Goal: Task Accomplishment & Management: Manage account settings

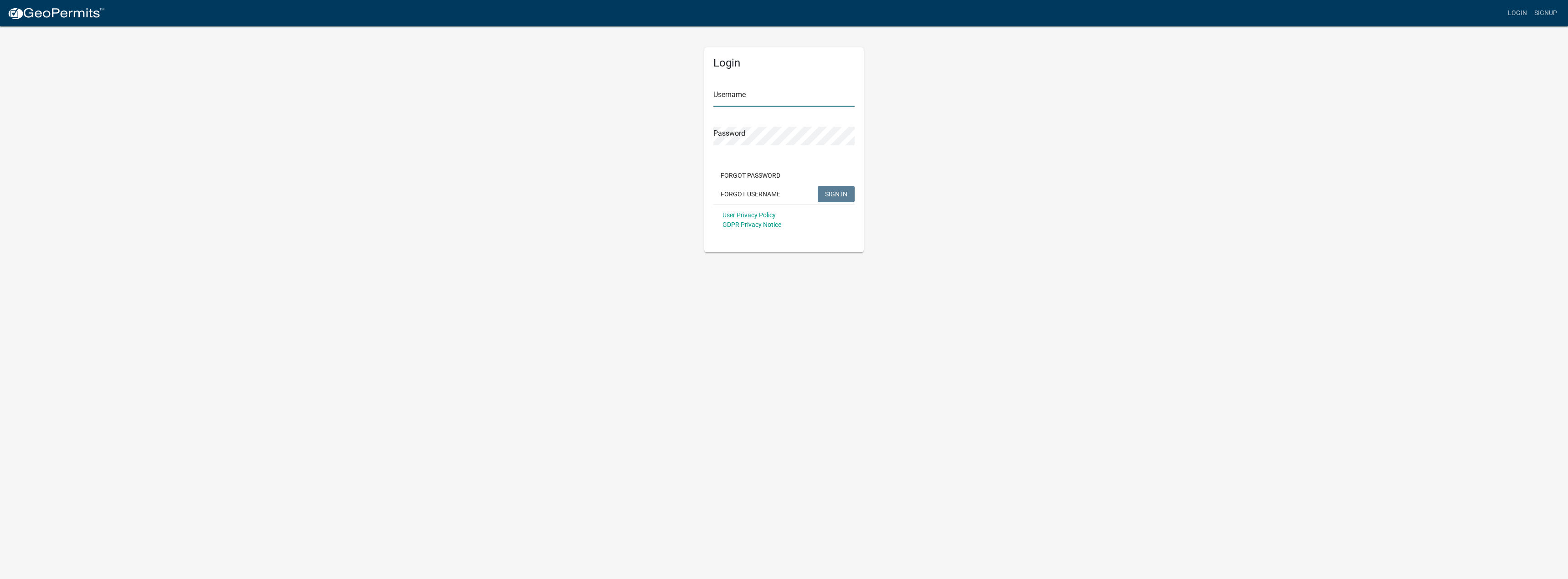
click at [724, 97] on input "Username" at bounding box center [784, 97] width 141 height 19
click at [741, 96] on input "Username" at bounding box center [784, 97] width 141 height 19
click at [740, 97] on input "Username" at bounding box center [784, 97] width 141 height 19
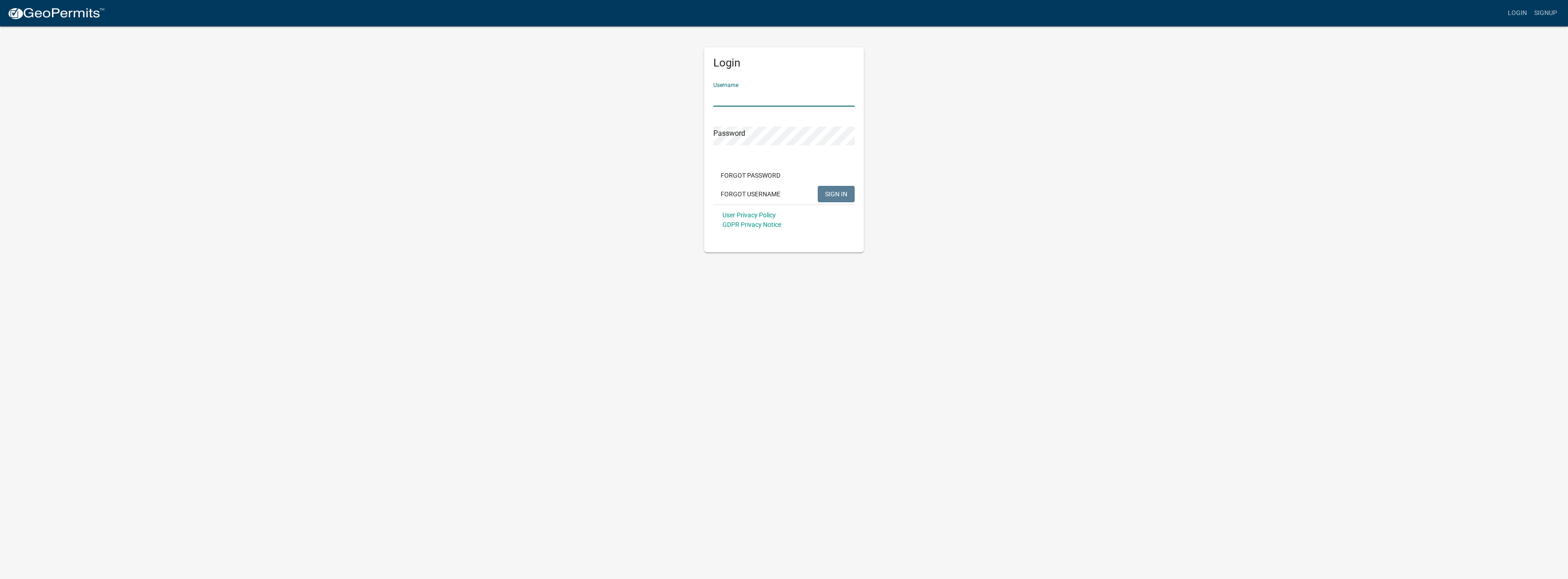
click at [740, 97] on input "Username" at bounding box center [784, 97] width 141 height 19
type input "[EMAIL_ADDRESS][DOMAIN_NAME]"
click at [817, 186] on button "SIGN IN" at bounding box center [836, 194] width 37 height 16
click at [765, 173] on button "Forgot Password" at bounding box center [751, 175] width 74 height 16
click at [747, 99] on input "Username" at bounding box center [784, 97] width 141 height 19
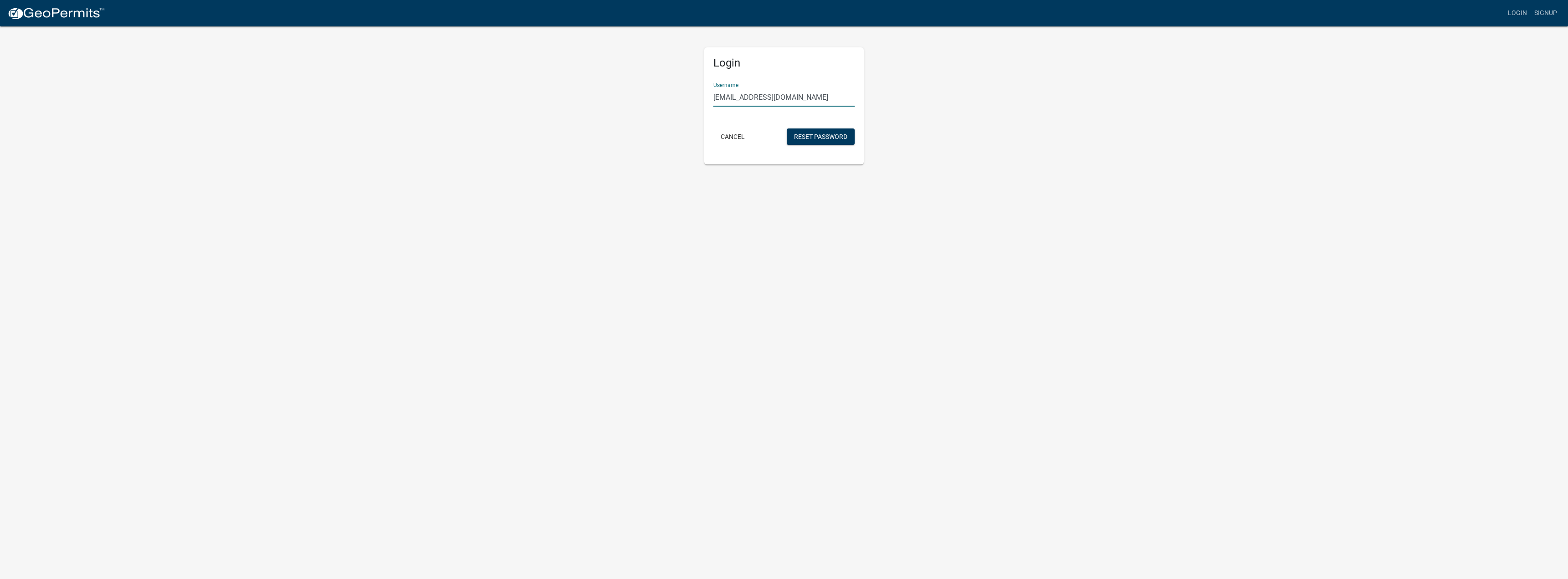
type input "[EMAIL_ADDRESS][DOMAIN_NAME]"
click at [786, 128] on button "Reset Password" at bounding box center [821, 136] width 68 height 16
click at [732, 148] on button "Cancel" at bounding box center [733, 153] width 39 height 16
click at [673, 126] on div "Login Username [EMAIL_ADDRESS][DOMAIN_NAME] Password Forgot Password Forgot Use…" at bounding box center [784, 139] width 520 height 227
drag, startPoint x: 790, startPoint y: 94, endPoint x: 657, endPoint y: 107, distance: 133.6
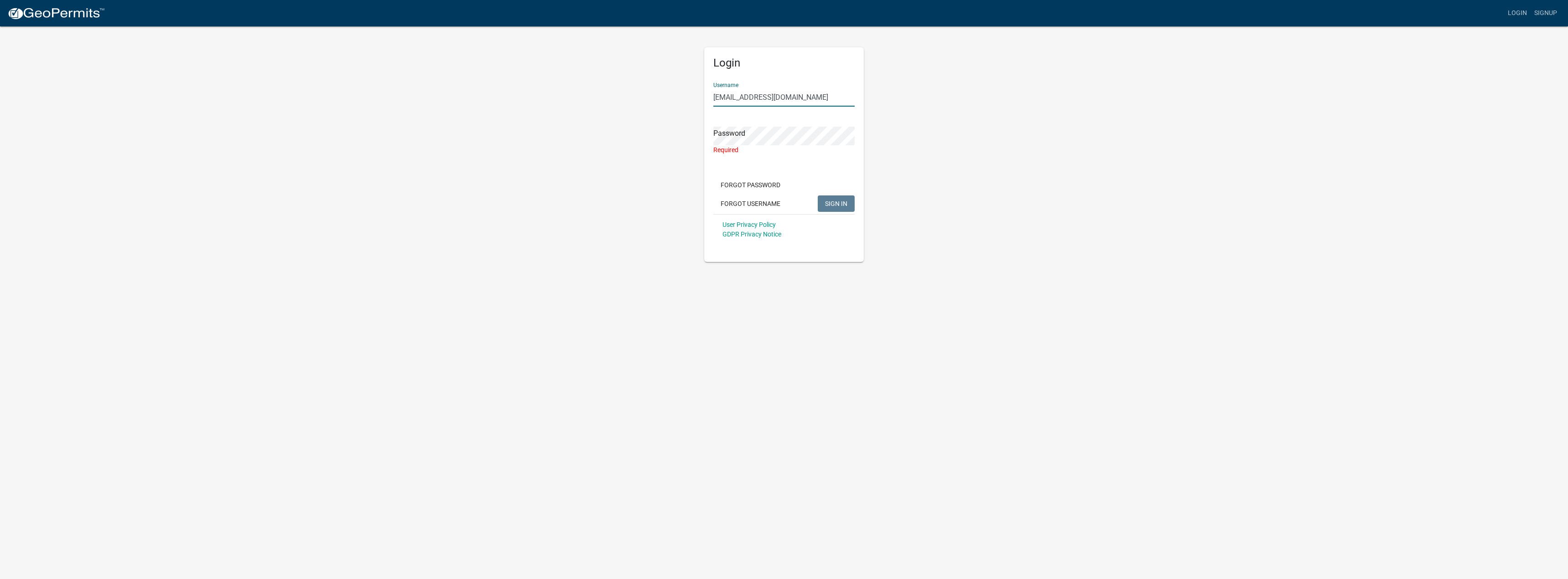
click at [657, 107] on div "Login Username [EMAIL_ADDRESS][DOMAIN_NAME] Password Required Forgot Password F…" at bounding box center [784, 144] width 520 height 237
click at [751, 191] on button "Forgot Password" at bounding box center [751, 194] width 74 height 16
drag, startPoint x: 791, startPoint y: 97, endPoint x: 698, endPoint y: 103, distance: 93.2
click at [698, 103] on div "Login Username [EMAIL_ADDRESS][DOMAIN_NAME] Cancel Reset Password" at bounding box center [784, 95] width 173 height 139
paste input "Eliteair2175"
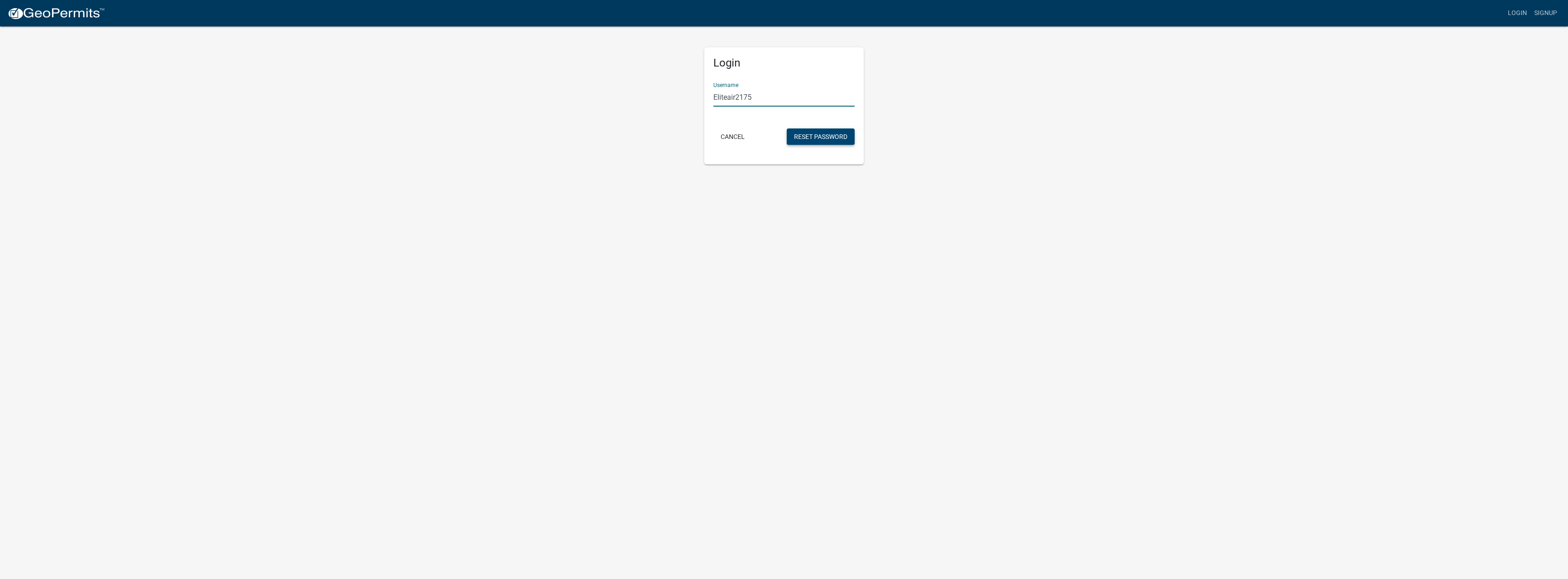
type input "Eliteair2175"
click at [815, 136] on button "Reset Password" at bounding box center [821, 136] width 68 height 16
click at [724, 161] on button "Cancel" at bounding box center [733, 163] width 39 height 16
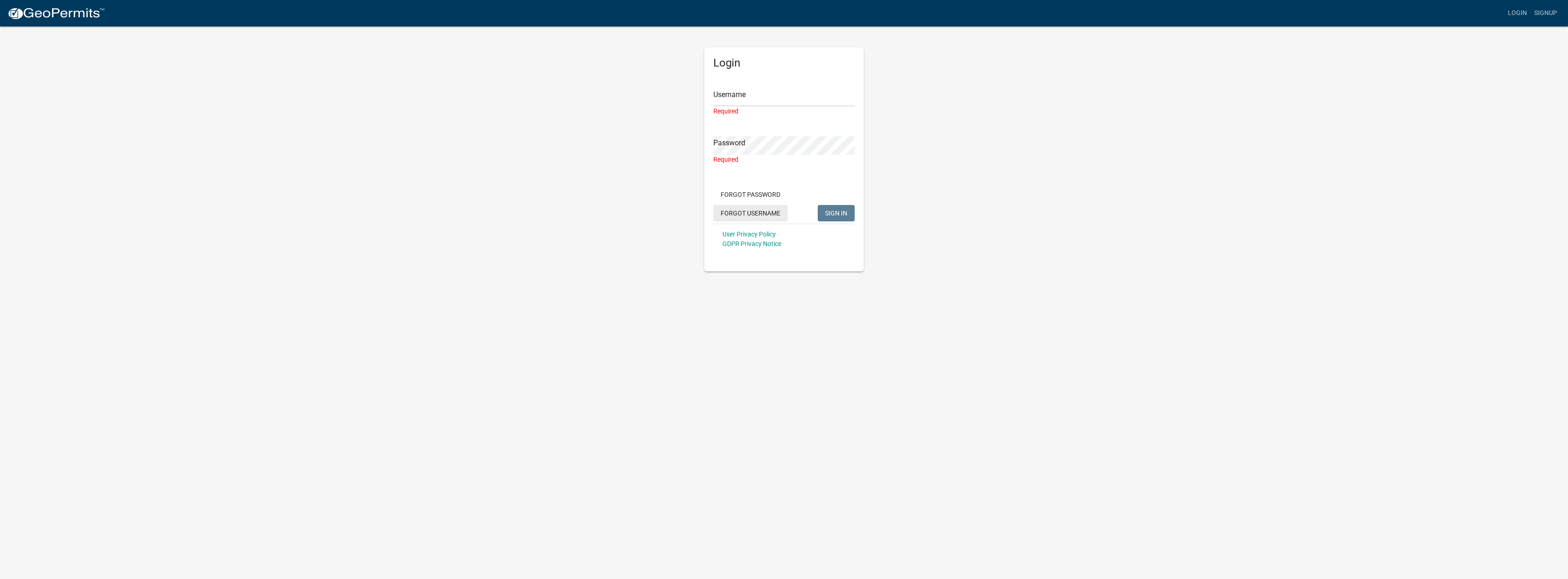
click at [749, 213] on button "Forgot Username" at bounding box center [751, 213] width 74 height 16
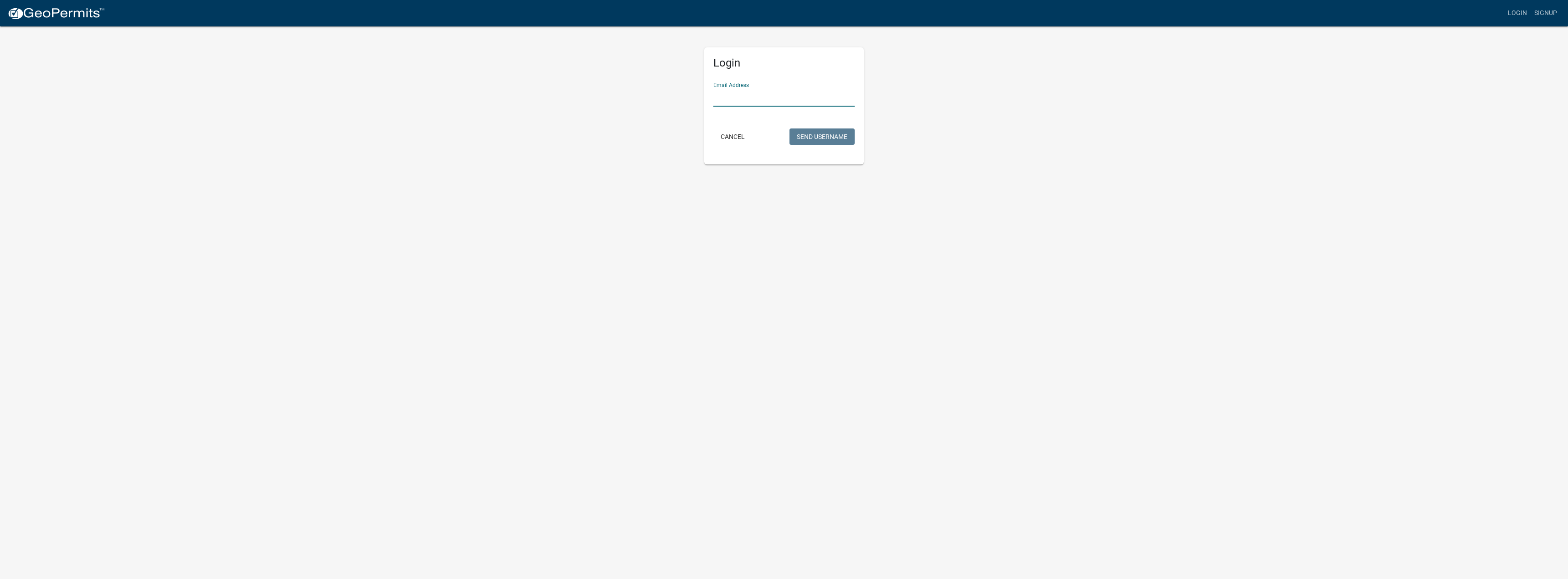
click at [740, 94] on input "Email Address" at bounding box center [784, 97] width 141 height 19
type input "[EMAIL_ADDRESS][DOMAIN_NAME]"
drag, startPoint x: 797, startPoint y: 100, endPoint x: 687, endPoint y: 103, distance: 110.0
click at [687, 104] on div "Login Email Address [EMAIL_ADDRESS][DOMAIN_NAME] undefined Invalid email addres…" at bounding box center [784, 105] width 520 height 158
type input "[EMAIL_ADDRESS][DOMAIN_NAME]"
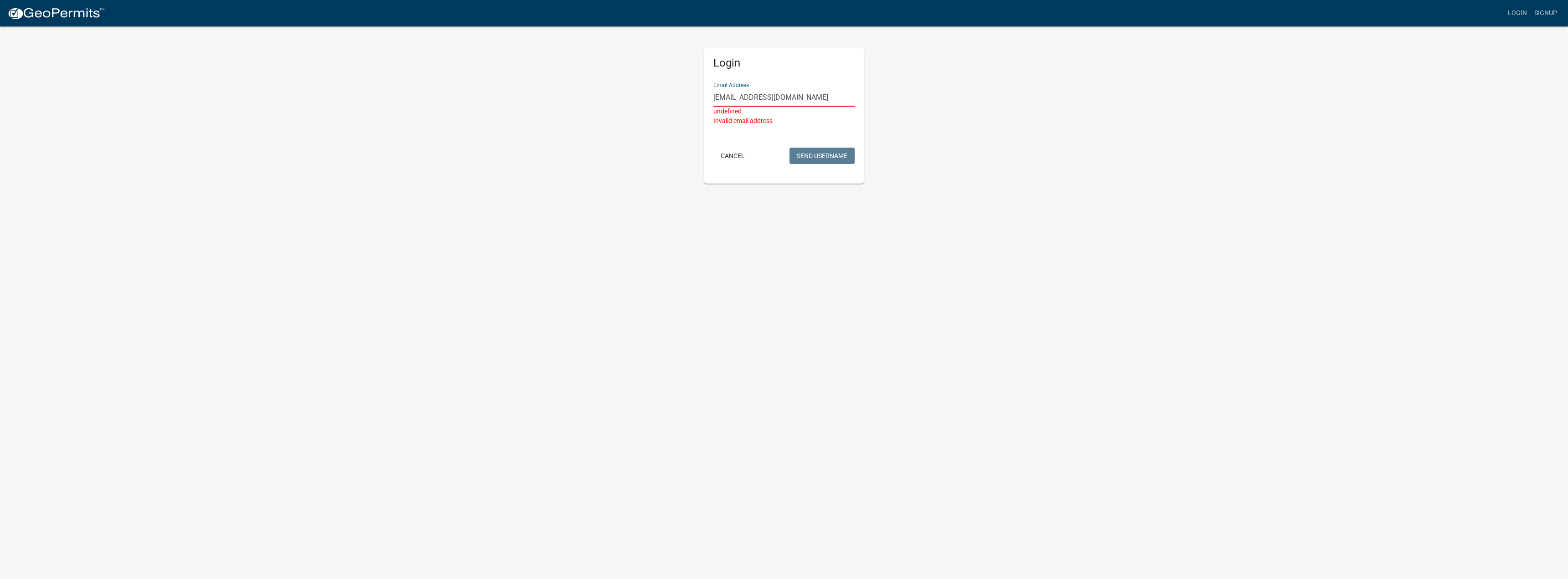
click at [789, 148] on button "Send Username" at bounding box center [822, 156] width 65 height 16
click at [830, 159] on button "Send Username" at bounding box center [822, 163] width 65 height 16
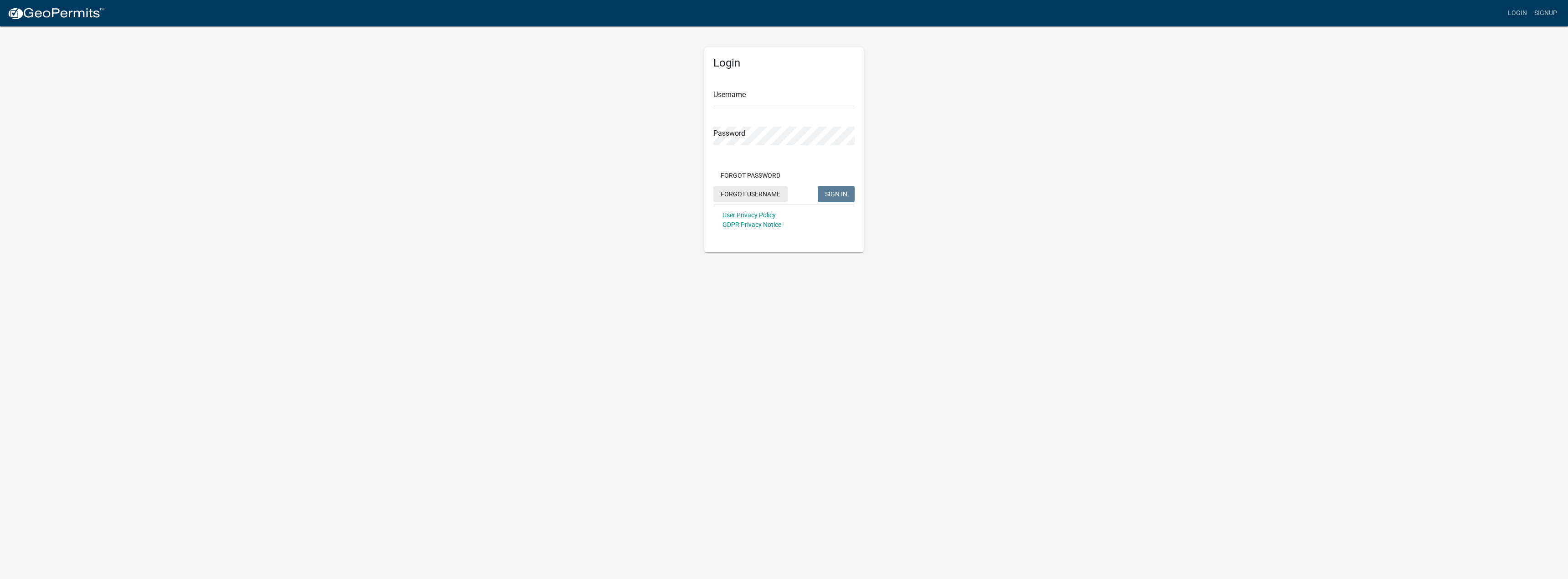
click at [755, 195] on button "Forgot Username" at bounding box center [751, 194] width 74 height 16
click at [738, 100] on input "Email Address" at bounding box center [784, 97] width 141 height 19
click at [740, 122] on div "Invalid email address" at bounding box center [784, 121] width 141 height 10
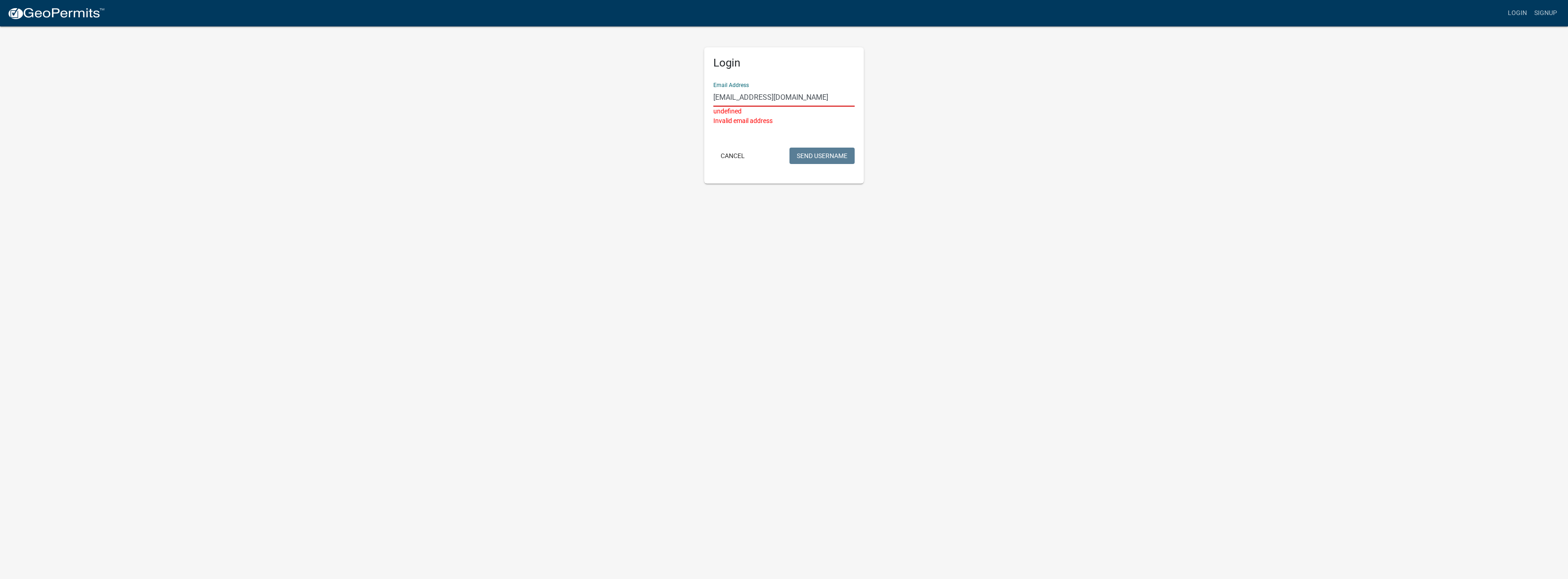
click at [793, 97] on input "[EMAIL_ADDRESS][DOMAIN_NAME]" at bounding box center [784, 97] width 141 height 19
click at [810, 99] on input "[EMAIL_ADDRESS][DOMAIN_NAME]" at bounding box center [784, 97] width 141 height 19
drag, startPoint x: 807, startPoint y: 99, endPoint x: 730, endPoint y: 96, distance: 77.1
click at [730, 96] on input "[EMAIL_ADDRESS][DOMAIN_NAME]" at bounding box center [784, 97] width 141 height 19
type input "E"
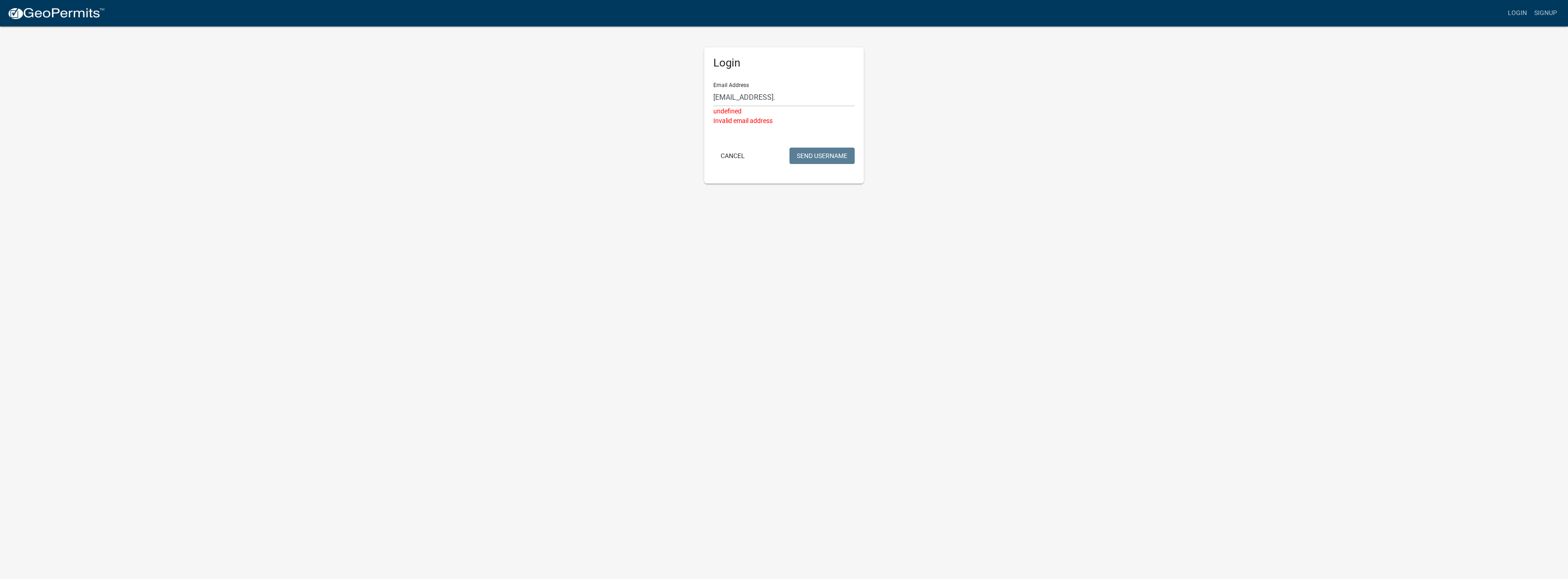
drag, startPoint x: 728, startPoint y: 97, endPoint x: 1304, endPoint y: 125, distance: 576.7
click at [1313, 125] on app-login-view "more_horiz Login Signup Login Email Address eliteairheat@gmail. undefined Inval…" at bounding box center [784, 92] width 1568 height 184
click at [790, 103] on input "[EMAIL_ADDRESS]." at bounding box center [784, 97] width 141 height 19
type input "[EMAIL_ADDRESS][DOMAIN_NAME]"
click at [789, 128] on button "Send Username" at bounding box center [822, 136] width 65 height 16
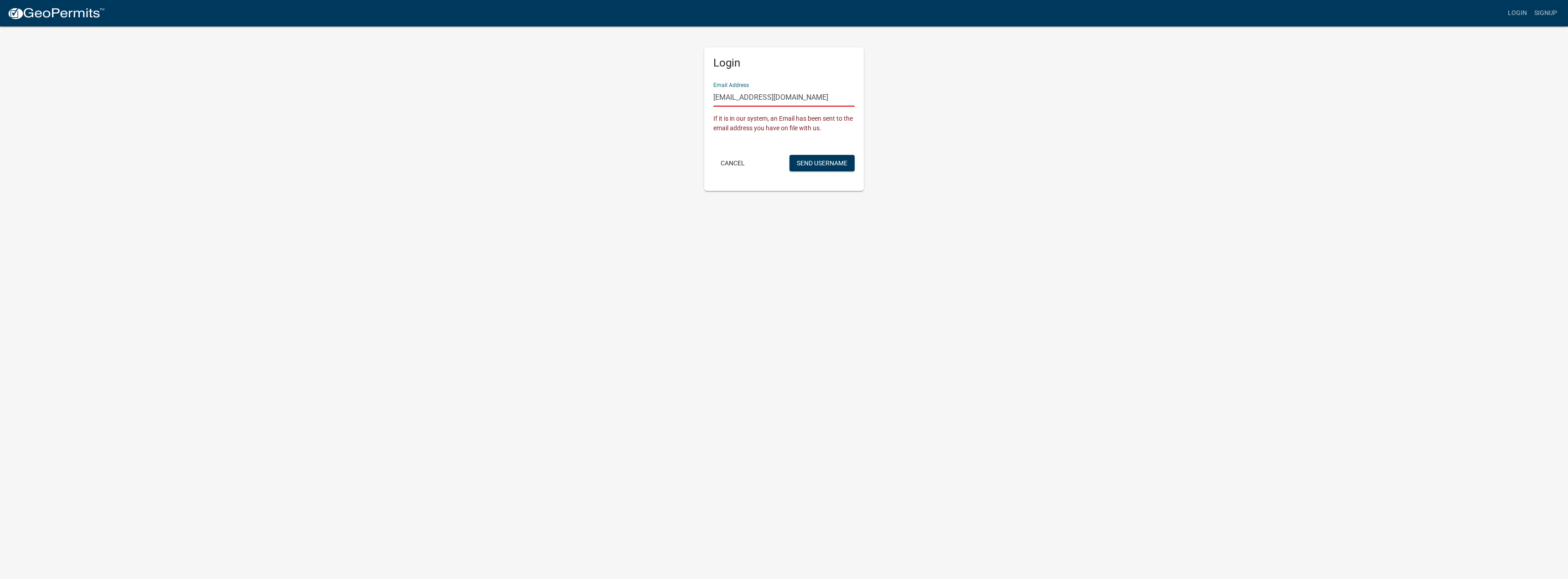
click at [896, 206] on body "Internet Explorer does NOT work with GeoPermits. Get a new browser for more sec…" at bounding box center [784, 290] width 1568 height 579
click at [830, 162] on button "Send Username" at bounding box center [822, 163] width 65 height 16
click at [760, 99] on input "text" at bounding box center [784, 97] width 141 height 19
paste input "Eliteair2175"
type input "Eliteair2175"
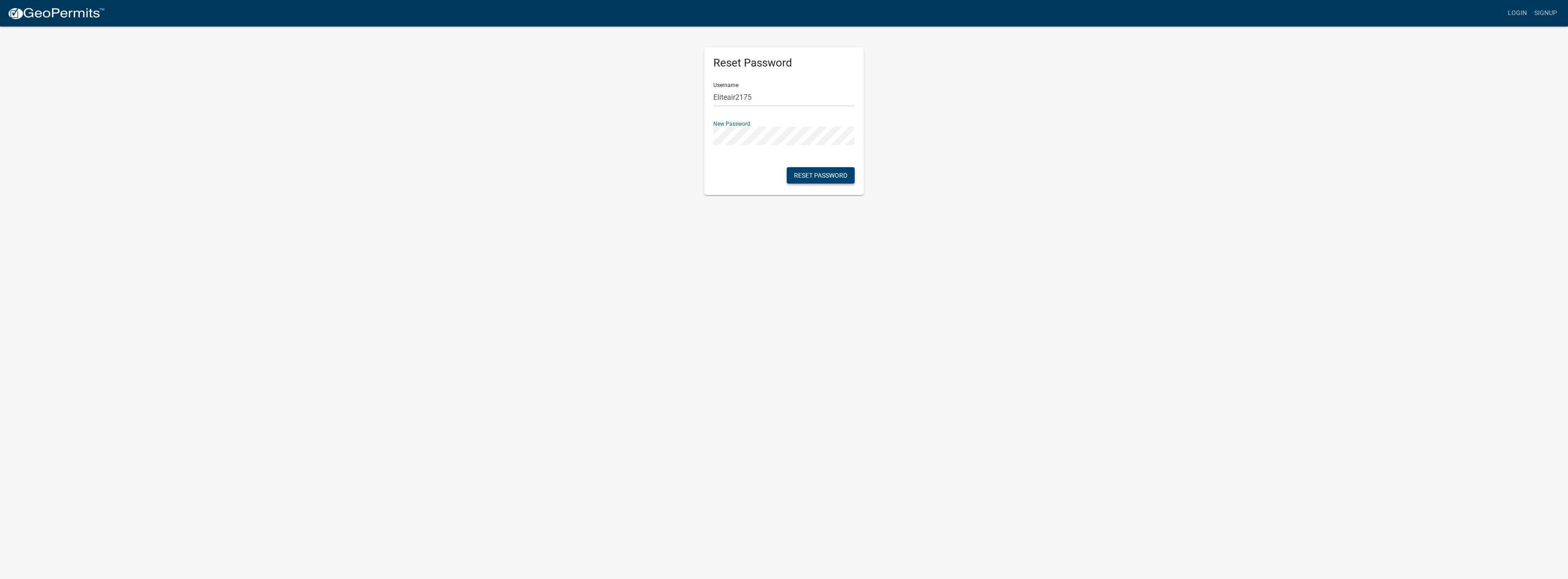
click at [808, 176] on button "Reset Password" at bounding box center [821, 175] width 68 height 16
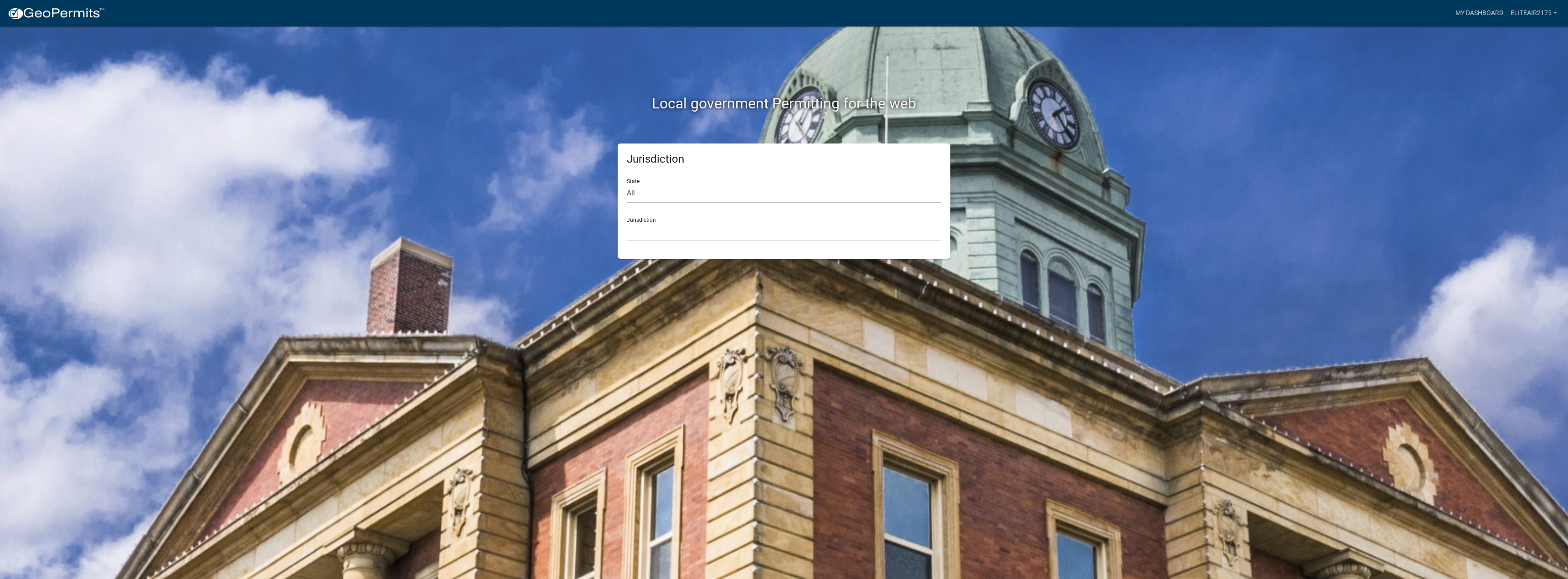
click at [676, 190] on select "All Colorado Georgia Indiana Iowa Kansas Minnesota Ohio South Carolina Wisconsin" at bounding box center [784, 193] width 315 height 19
click at [545, 184] on div "Jurisdiction State All Colorado Georgia Indiana Iowa Kansas Minnesota Ohio Sout…" at bounding box center [784, 201] width 520 height 115
click at [646, 193] on select "All Colorado Georgia Indiana Iowa Kansas Minnesota Ohio South Carolina Wisconsin" at bounding box center [784, 193] width 315 height 19
select select "South Carolina"
click at [627, 184] on select "All Colorado Georgia Indiana Iowa Kansas Minnesota Ohio South Carolina Wisconsin" at bounding box center [784, 193] width 315 height 19
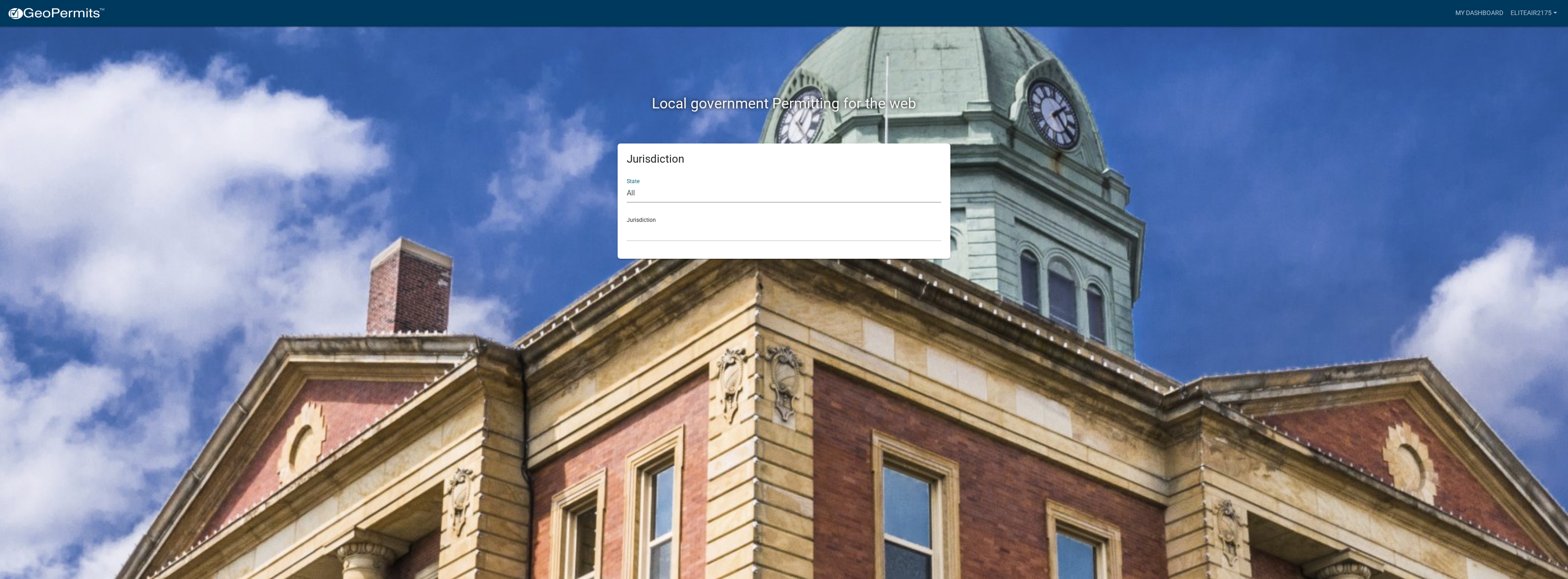
click at [527, 236] on div "Jurisdiction State All Colorado Georgia Indiana Iowa Kansas Minnesota Ohio Sout…" at bounding box center [784, 201] width 520 height 115
click at [660, 234] on select "Abbeville County, South Carolina Jasper County, South Carolina" at bounding box center [784, 232] width 315 height 19
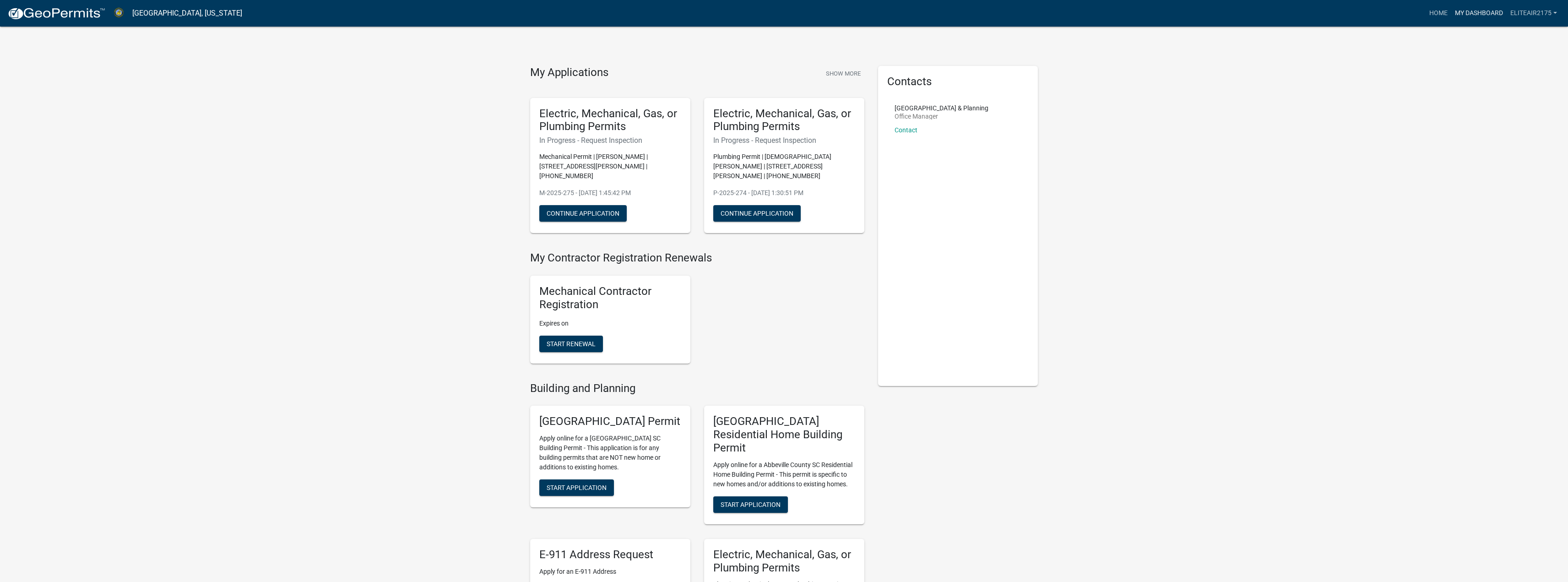
click at [1487, 13] on link "My Dashboard" at bounding box center [1479, 13] width 56 height 17
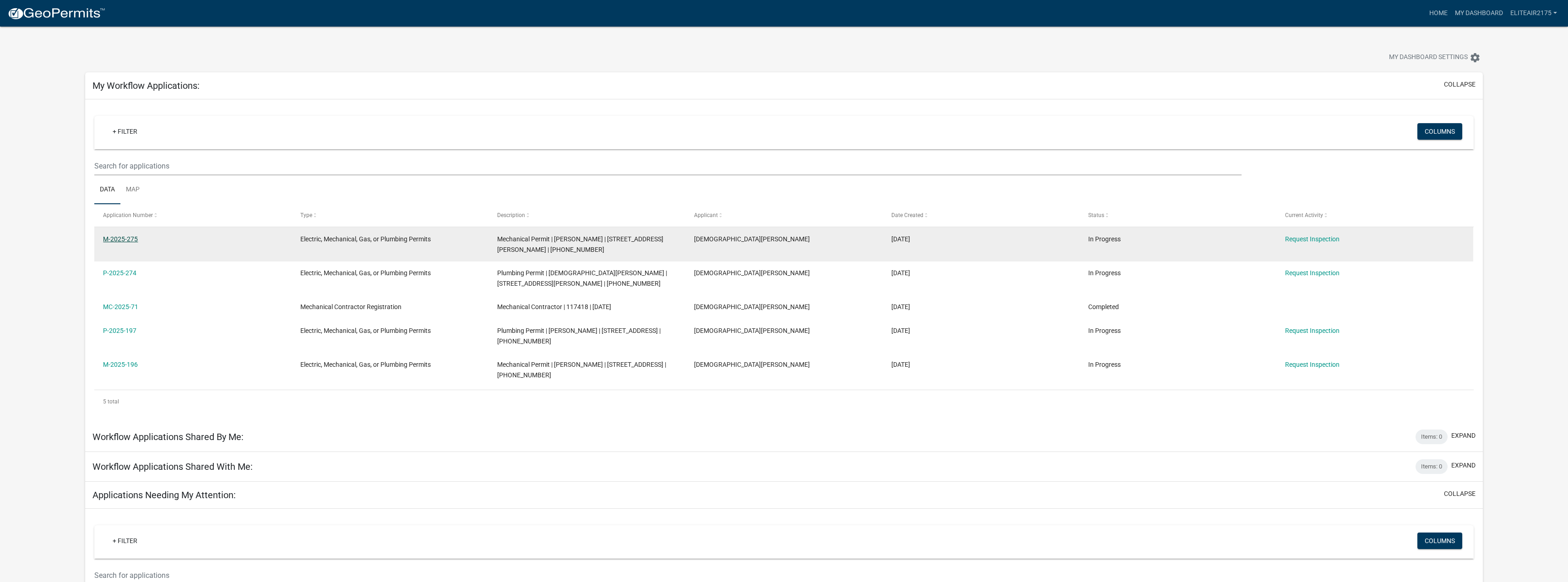
click at [128, 236] on link "M-2025-275" at bounding box center [120, 239] width 35 height 7
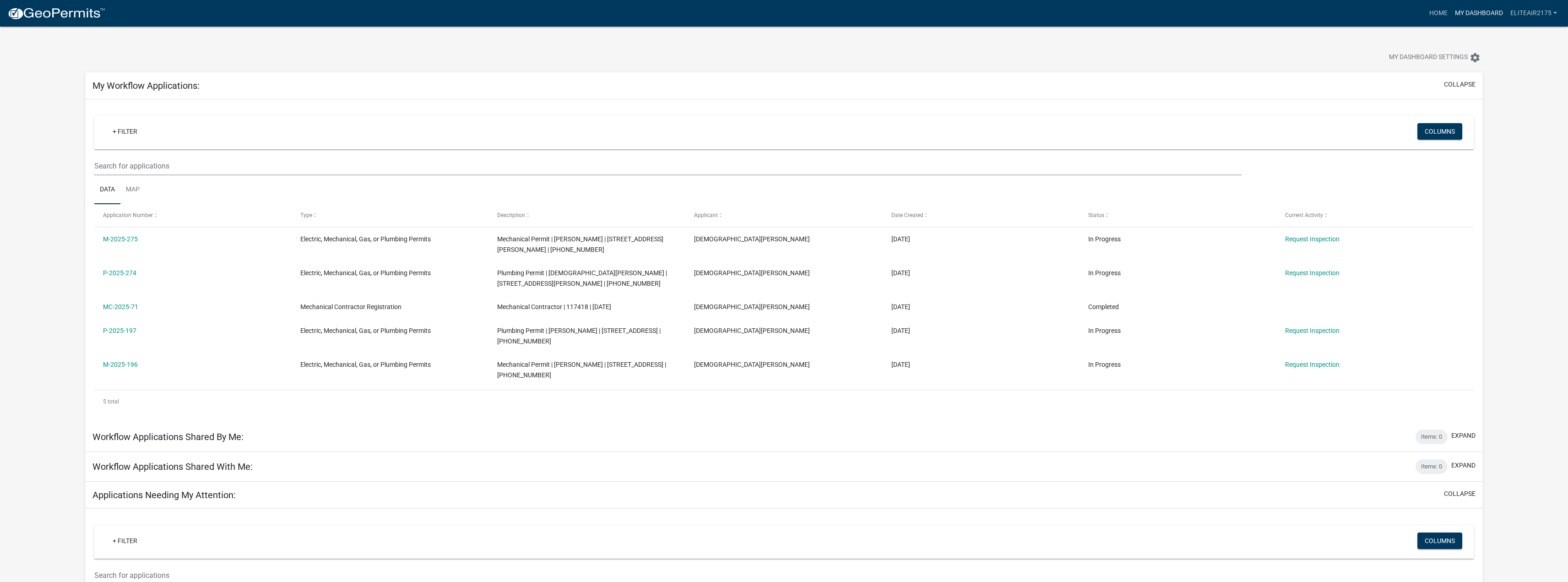
click at [1477, 10] on link "My Dashboard" at bounding box center [1479, 13] width 56 height 17
click at [1439, 136] on button "Columns" at bounding box center [1439, 131] width 45 height 17
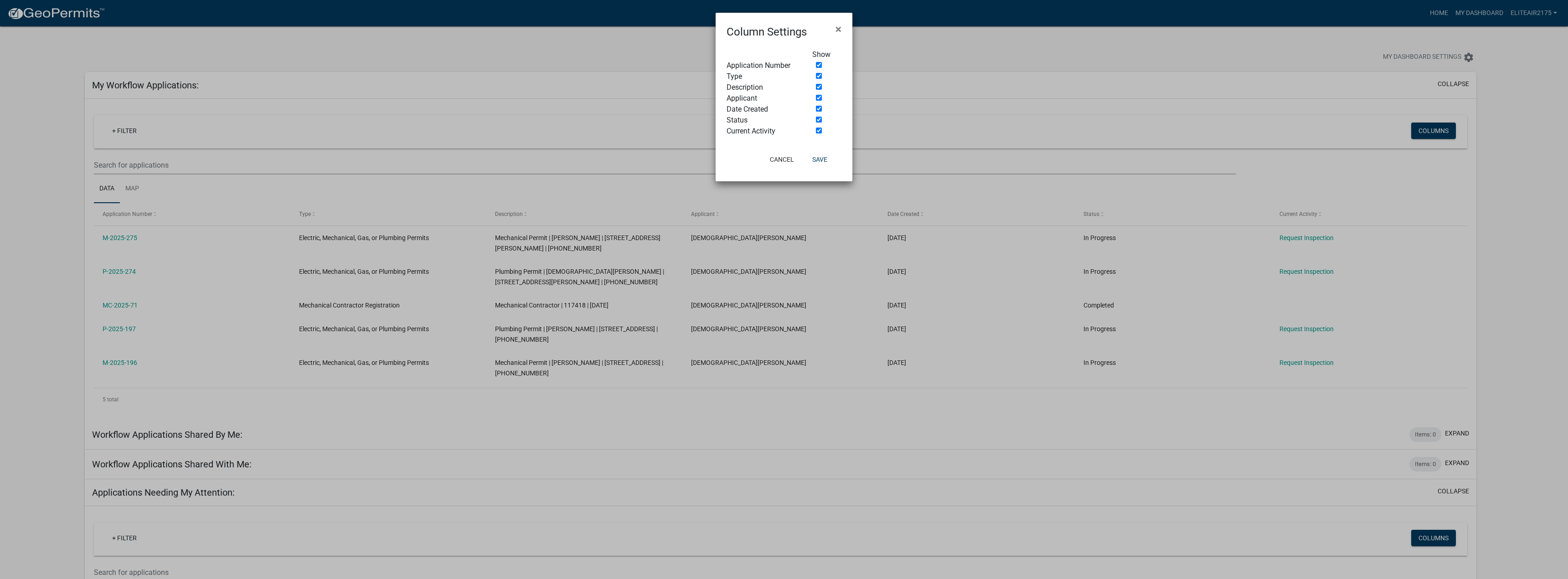
click at [1433, 135] on ngb-modal-window "Column Settings × Show Application Number Type Description Applicant Date Creat…" at bounding box center [784, 290] width 1568 height 579
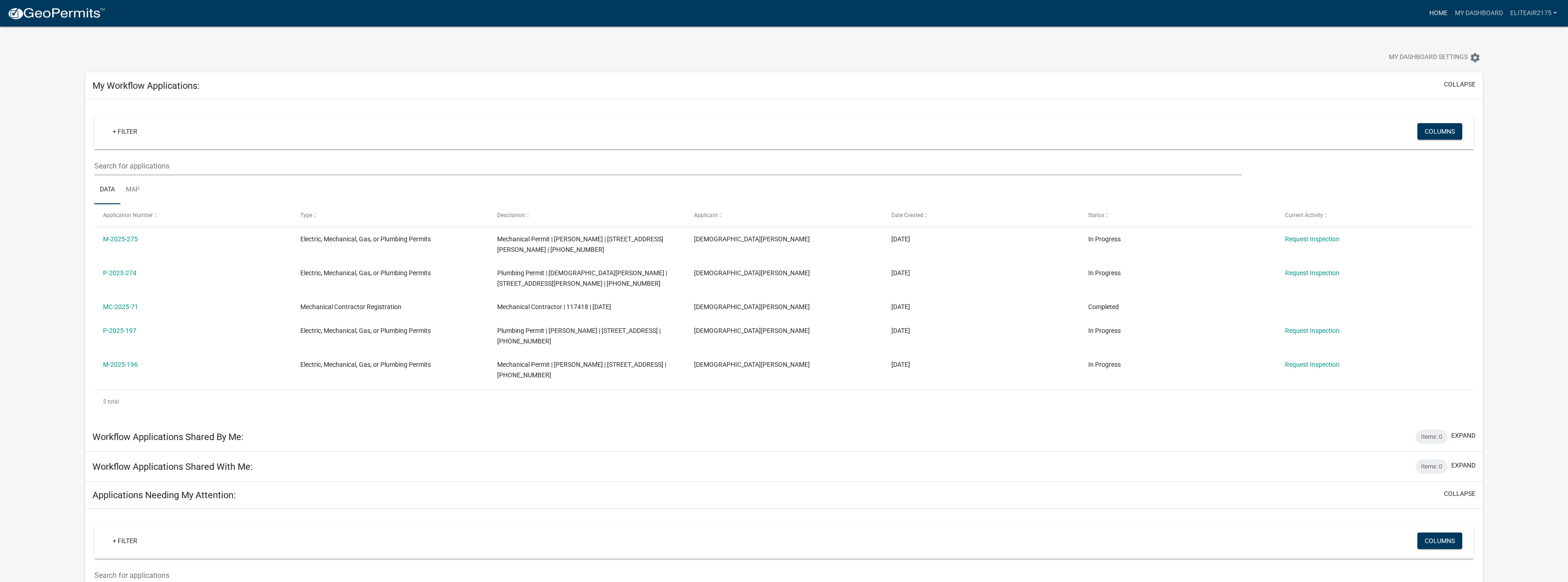
click at [1445, 11] on link "Home" at bounding box center [1438, 13] width 26 height 17
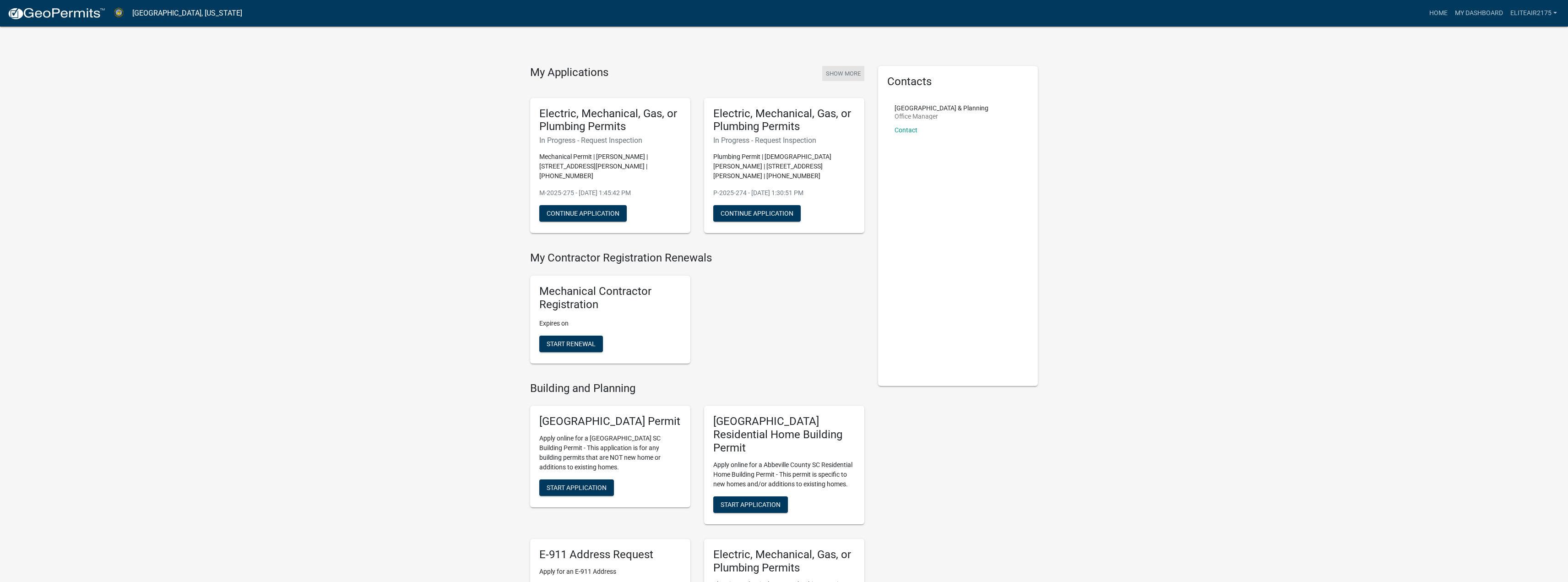
click at [836, 72] on button "Show More" at bounding box center [843, 73] width 42 height 15
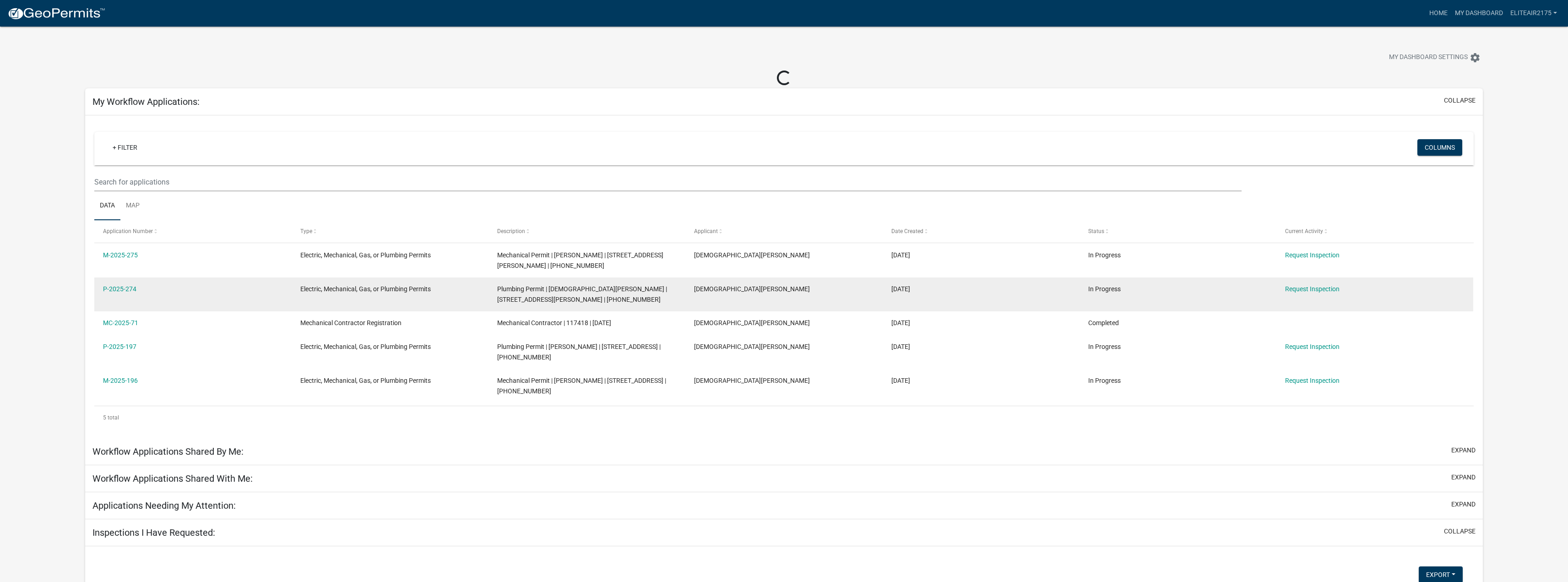
click at [410, 300] on datatable-body-cell "Electric, Mechanical, Gas, or Plumbing Permits" at bounding box center [390, 294] width 197 height 34
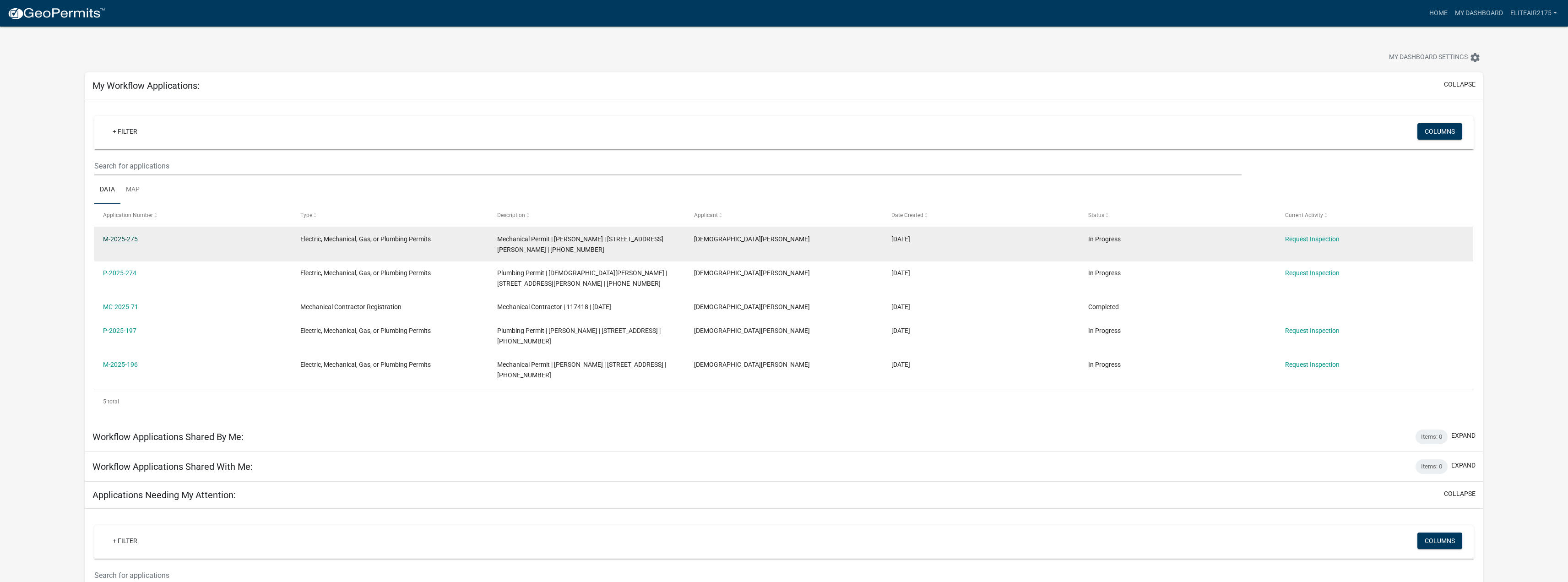
click at [118, 235] on link "M-2025-275" at bounding box center [120, 239] width 35 height 7
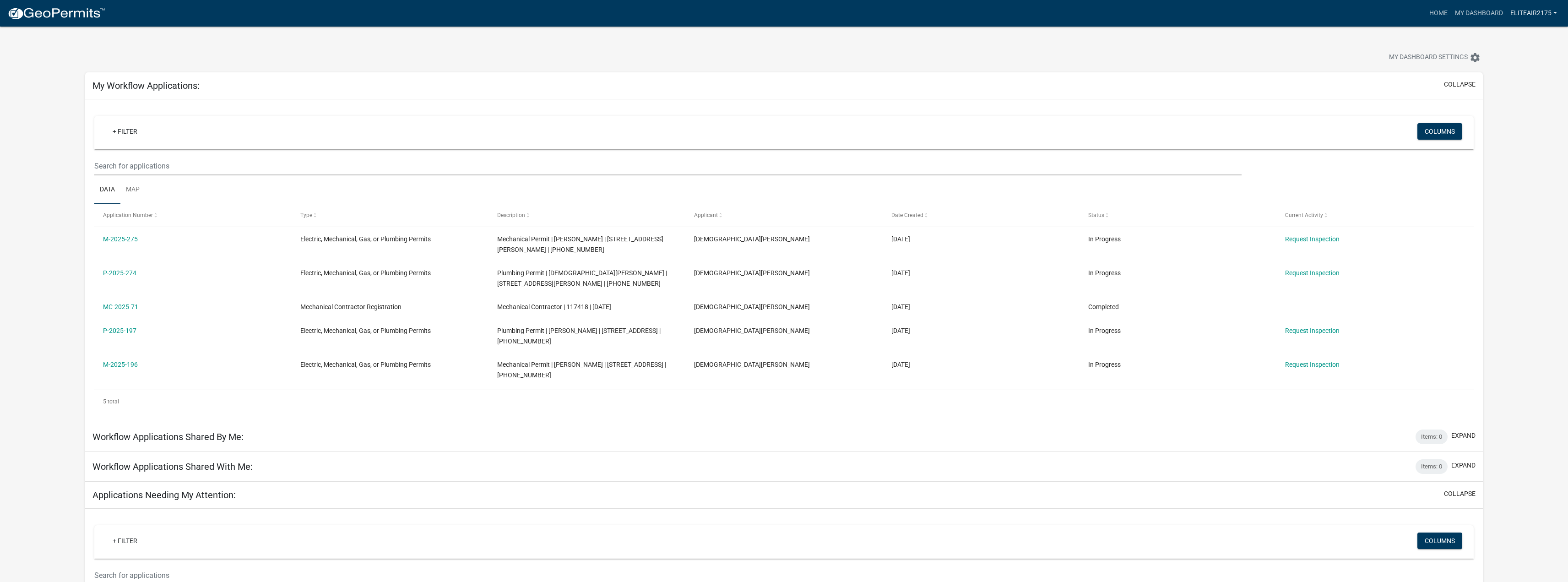
click at [1516, 13] on link "Eliteair2175" at bounding box center [1533, 13] width 54 height 17
click at [1506, 37] on link "Account" at bounding box center [1522, 37] width 78 height 22
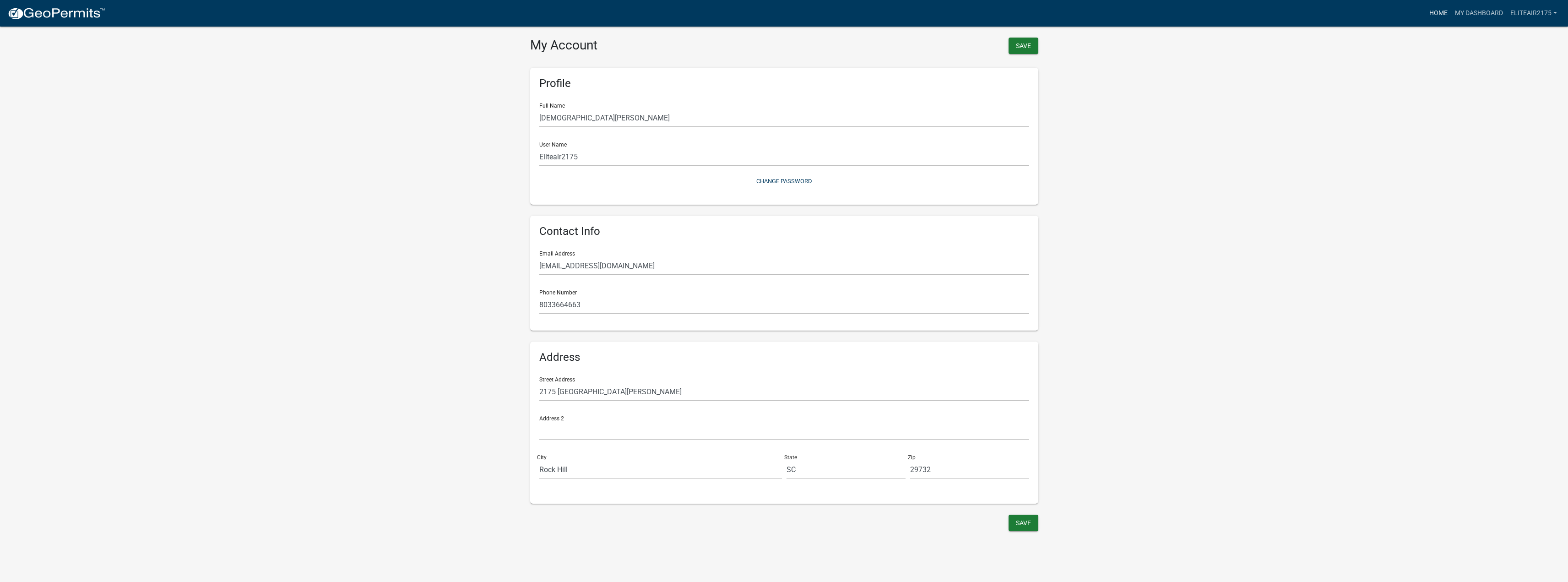
click at [1443, 17] on link "Home" at bounding box center [1438, 13] width 26 height 17
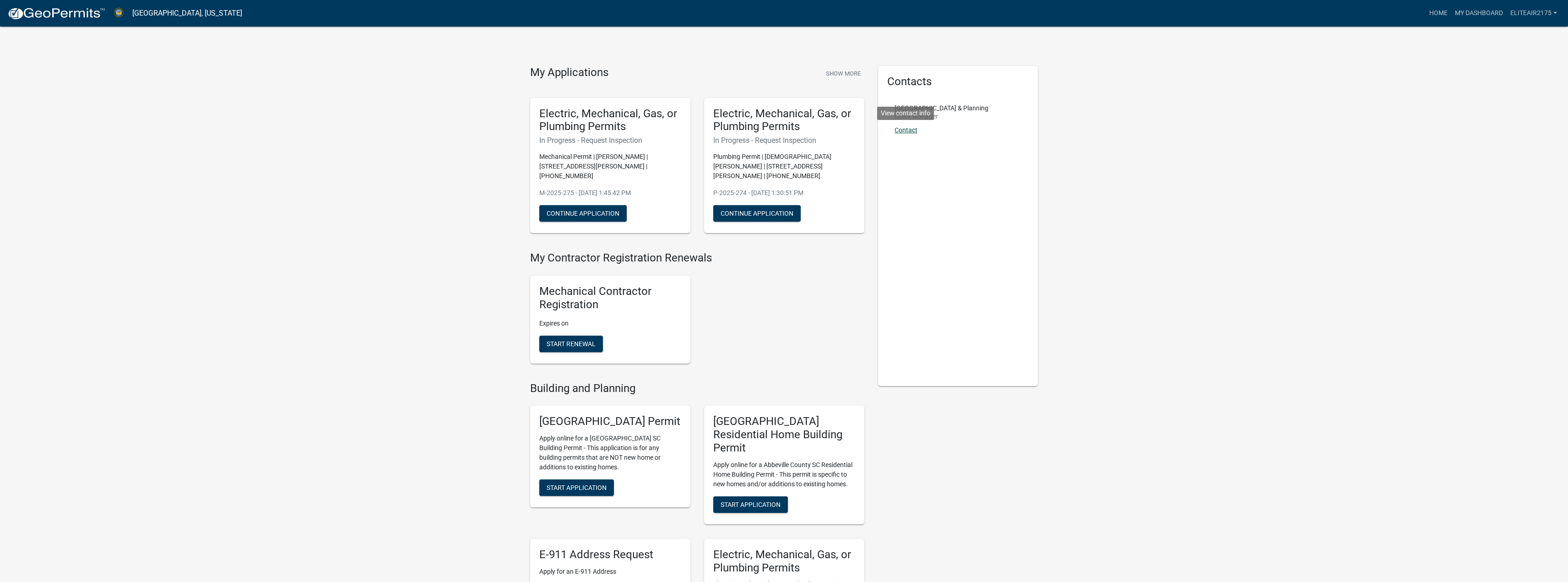
click at [910, 131] on link "Contact" at bounding box center [905, 130] width 23 height 7
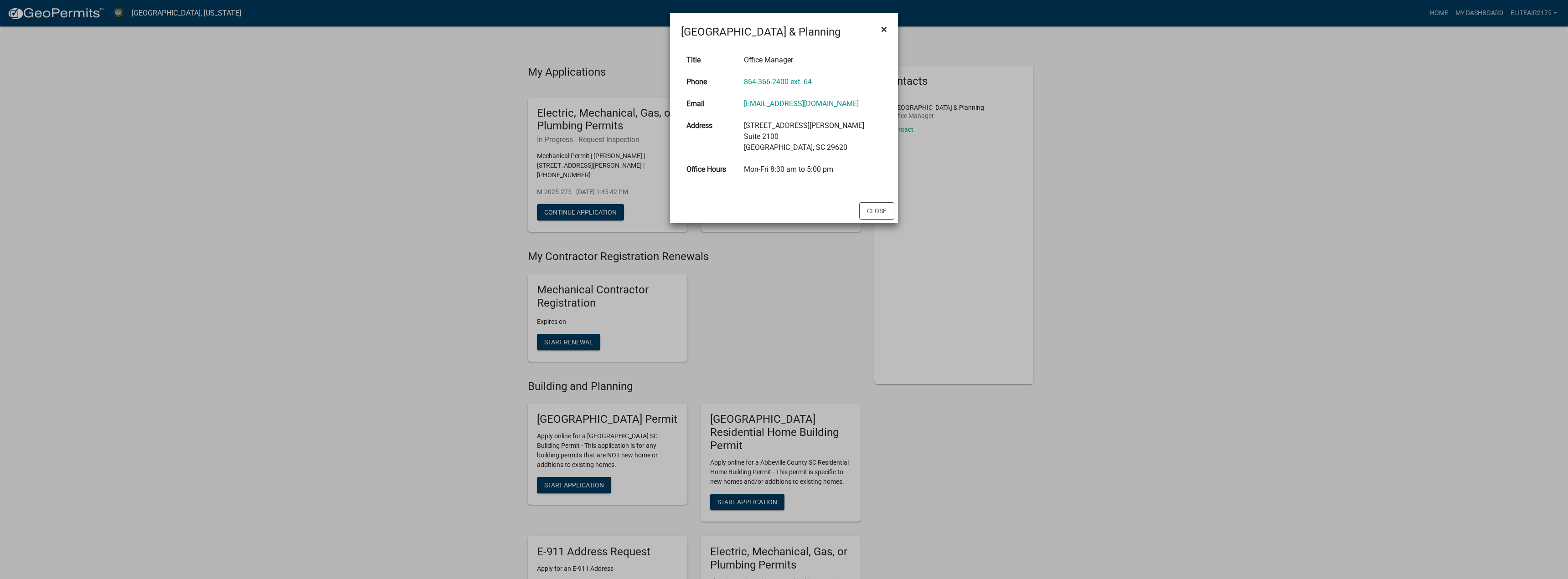
click at [886, 30] on span "×" at bounding box center [884, 29] width 6 height 13
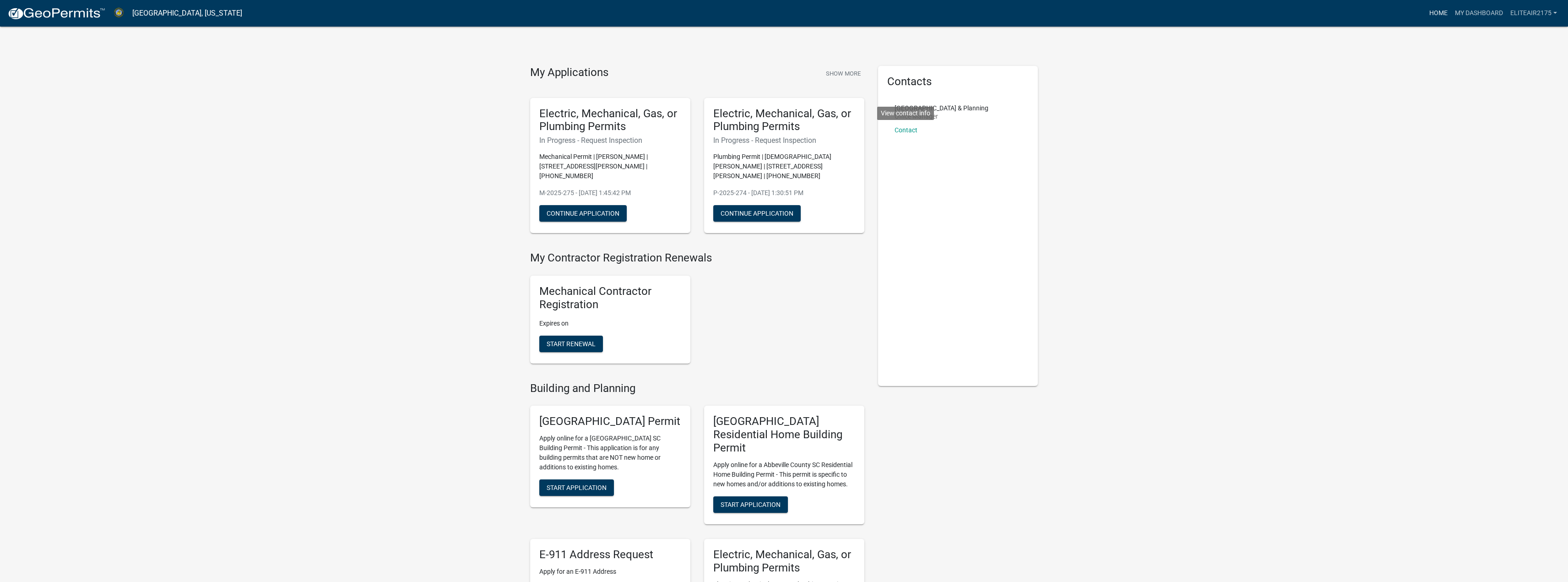
click at [1440, 17] on link "Home" at bounding box center [1438, 13] width 26 height 17
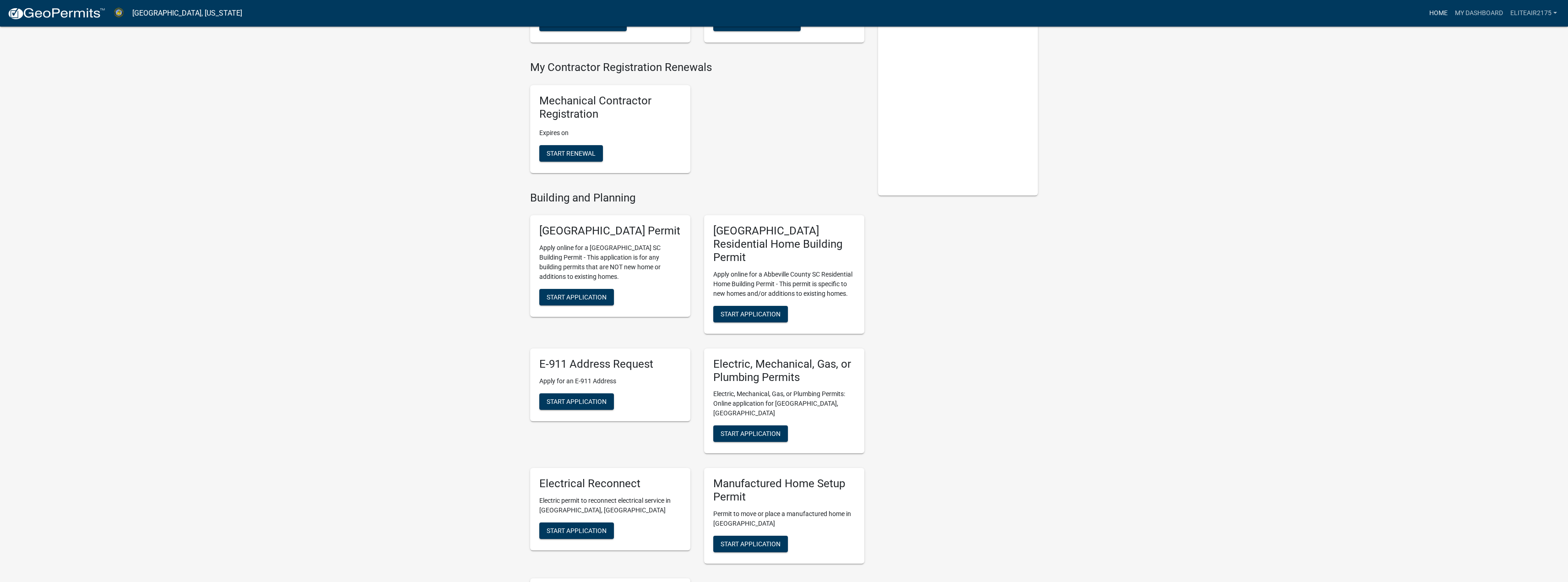
scroll to position [125, 0]
